Goal: Transaction & Acquisition: Obtain resource

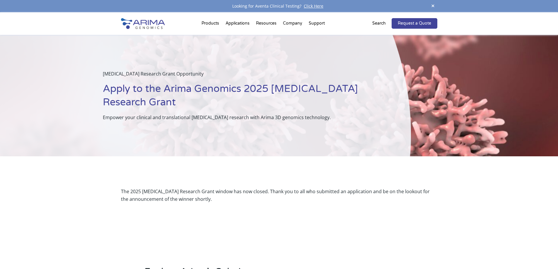
click at [352, 5] on span at bounding box center [433, 6] width 9 height 8
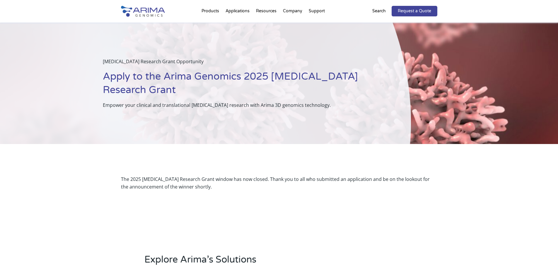
click at [259, 79] on h1 "Apply to the Arima Genomics 2025 [MEDICAL_DATA] Research Grant" at bounding box center [242, 85] width 279 height 31
click at [287, 105] on div "Cancer Research Grant Opportunity Apply to the Arima Genomics 2025 Cancer Resea…" at bounding box center [205, 84] width 411 height 122
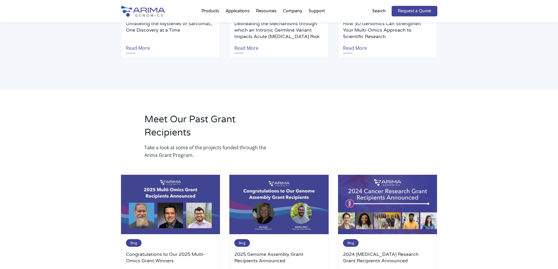
scroll to position [549, 0]
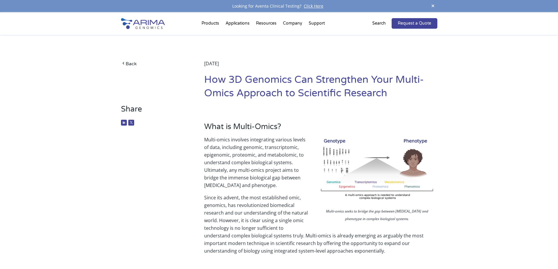
click at [153, 24] on img at bounding box center [143, 23] width 44 height 11
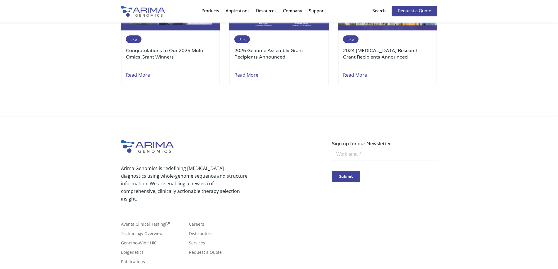
scroll to position [796, 0]
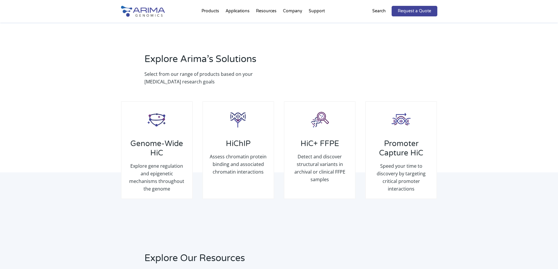
scroll to position [210, 0]
